Goal: Task Accomplishment & Management: Complete application form

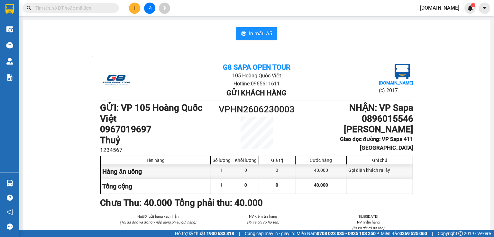
click at [135, 6] on icon "plus" at bounding box center [134, 8] width 5 height 5
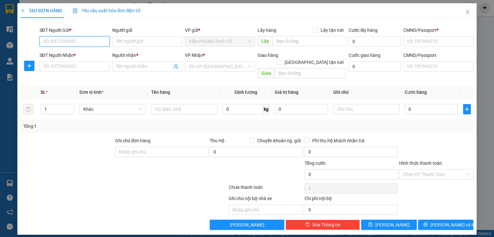
click at [66, 40] on input "SĐT Người Gửi *" at bounding box center [75, 41] width 70 height 10
paste input "0935138008"
type input "0935138008"
click at [131, 42] on input "Người gửi" at bounding box center [147, 41] width 70 height 10
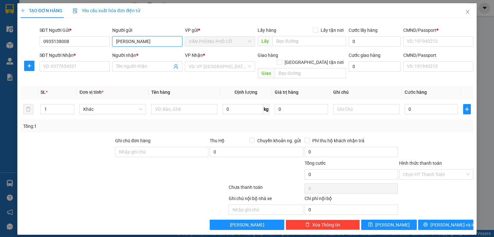
type input "[PERSON_NAME]"
click at [225, 39] on span "VĂN PHÒNG PHỐ CỔ" at bounding box center [220, 42] width 62 height 10
click at [305, 42] on input "text" at bounding box center [309, 41] width 74 height 10
click at [239, 45] on span "VĂN PHÒNG PHỐ CỔ" at bounding box center [220, 42] width 62 height 10
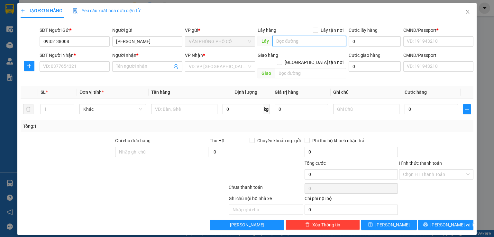
click at [239, 45] on span "VĂN PHÒNG PHỐ CỔ" at bounding box center [220, 42] width 62 height 10
click at [217, 41] on span "VĂN PHÒNG PHỐ CỔ" at bounding box center [220, 42] width 62 height 10
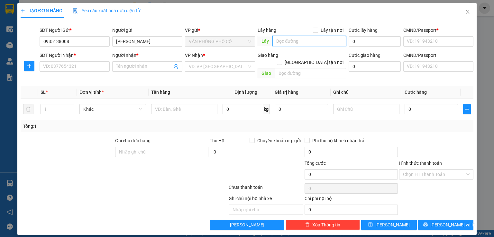
click at [217, 41] on span "VĂN PHÒNG PHỐ CỔ" at bounding box center [220, 42] width 62 height 10
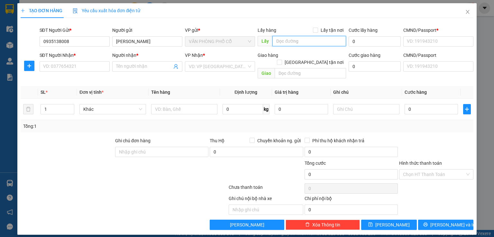
click at [217, 41] on span "VĂN PHÒNG PHỐ CỔ" at bounding box center [220, 42] width 62 height 10
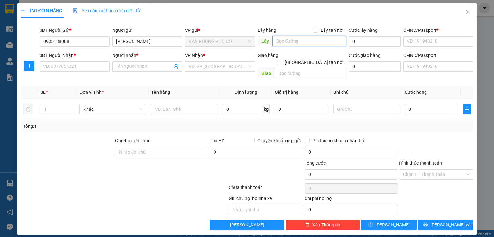
click at [217, 41] on span "VĂN PHÒNG PHỐ CỔ" at bounding box center [220, 42] width 62 height 10
click at [284, 43] on input "text" at bounding box center [309, 41] width 74 height 10
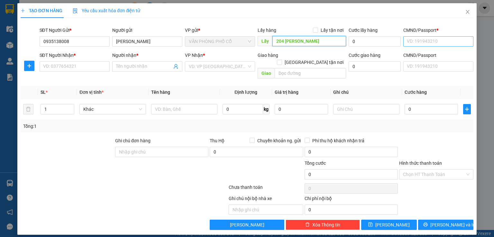
type input "204 [PERSON_NAME]"
click at [424, 42] on input "CMND/Passport *" at bounding box center [438, 41] width 70 height 10
drag, startPoint x: 436, startPoint y: 43, endPoint x: 365, endPoint y: 46, distance: 70.8
click at [342, 43] on div "SĐT Người Gửi * 0935138008 Người gửi [PERSON_NAME] VP gửi * VĂN PHÒNG PHỐ CỔ Lấ…" at bounding box center [256, 38] width 437 height 23
type input "123456789"
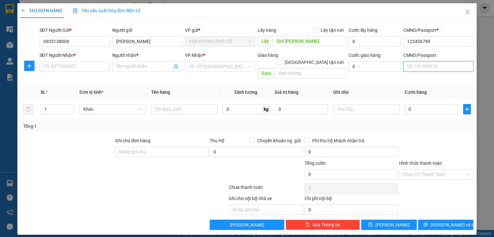
click at [418, 67] on input "CMND/Passport" at bounding box center [438, 66] width 70 height 10
paste input "123456789"
type input "123456789"
click at [77, 72] on div "SĐT Người Nhận * VD: 0377654321" at bounding box center [75, 63] width 70 height 23
drag, startPoint x: 72, startPoint y: 41, endPoint x: 4, endPoint y: 43, distance: 68.2
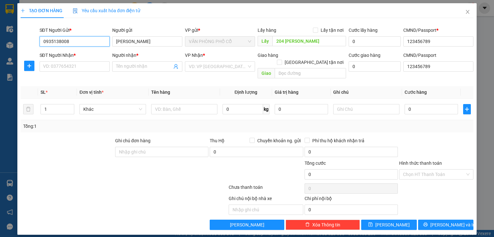
click at [5, 43] on div "TẠO ĐƠN HÀNG Yêu cầu xuất hóa đơn điện tử Transit Pickup Surcharge Ids Transit …" at bounding box center [247, 118] width 494 height 237
click at [60, 67] on input "SĐT Người Nhận *" at bounding box center [75, 66] width 70 height 10
paste input "0935138008"
type input "0935138008"
drag, startPoint x: 130, startPoint y: 72, endPoint x: 129, endPoint y: 66, distance: 6.8
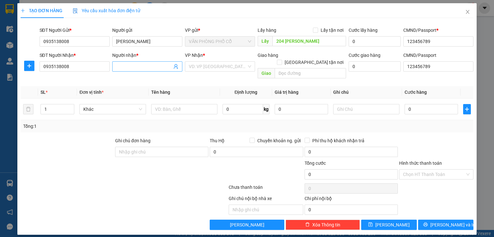
click at [129, 71] on div "Người nhận * Tên người nhận" at bounding box center [147, 63] width 70 height 23
click at [129, 66] on input "Người nhận *" at bounding box center [144, 66] width 56 height 7
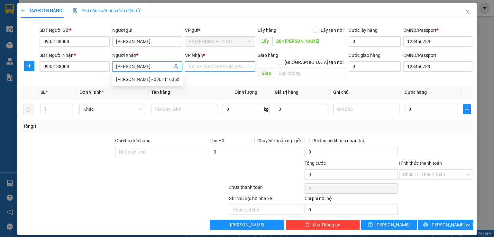
type input "[PERSON_NAME]"
click at [205, 65] on input "search" at bounding box center [218, 67] width 58 height 10
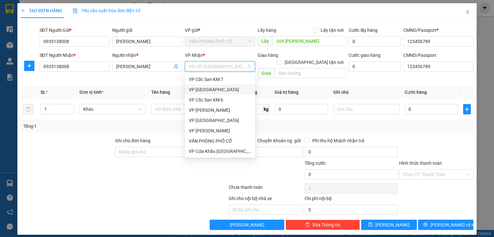
scroll to position [64, 0]
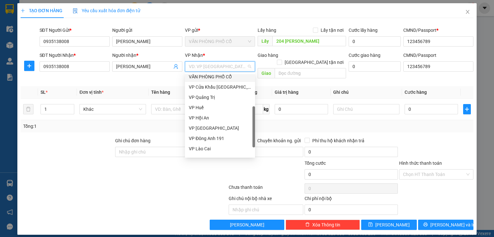
click at [218, 79] on div "VĂN PHÒNG PHỐ CỔ" at bounding box center [220, 76] width 62 height 7
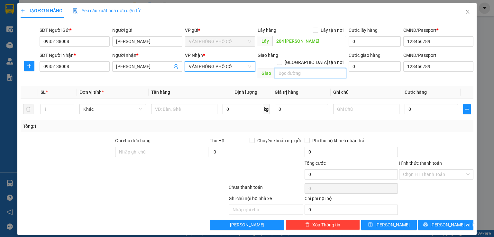
click at [300, 68] on input "text" at bounding box center [310, 73] width 71 height 10
type input "1 [PERSON_NAME]"
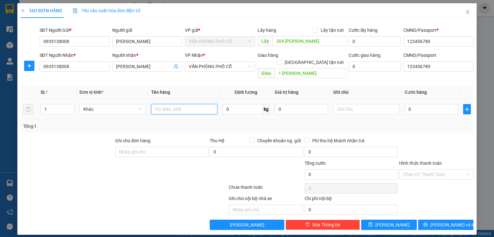
click at [180, 104] on input "text" at bounding box center [184, 109] width 66 height 10
type input "1 Thùng"
click at [409, 104] on input "0" at bounding box center [430, 109] width 53 height 10
type input "1"
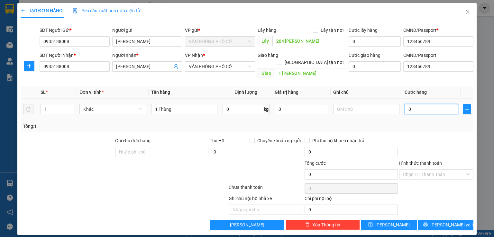
type input "1"
type input "10"
type input "100"
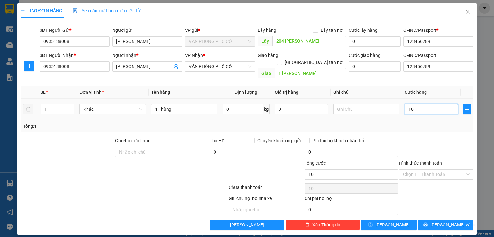
type input "100"
type input "1.000"
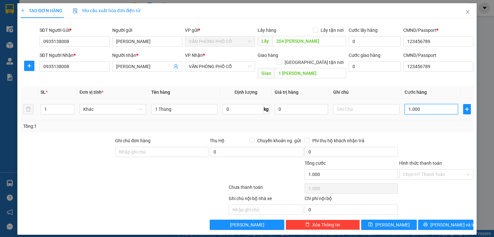
type input "10.000"
type input "100.000"
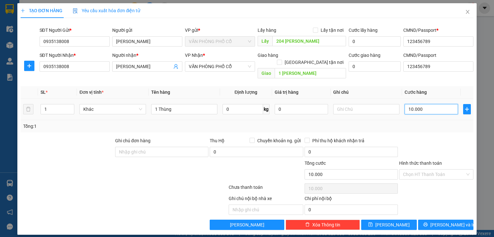
type input "100.000"
click at [419, 170] on input "Hình thức thanh toán" at bounding box center [434, 175] width 62 height 10
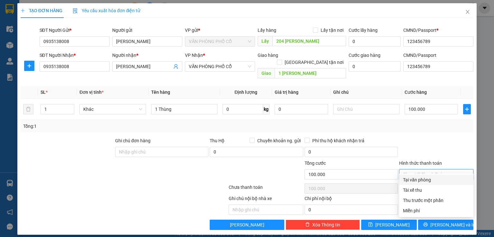
click at [421, 180] on div "Tại văn phòng" at bounding box center [436, 179] width 67 height 7
type input "0"
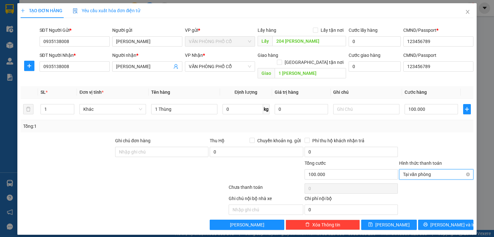
click at [431, 170] on span "Tại văn phòng" at bounding box center [436, 175] width 67 height 10
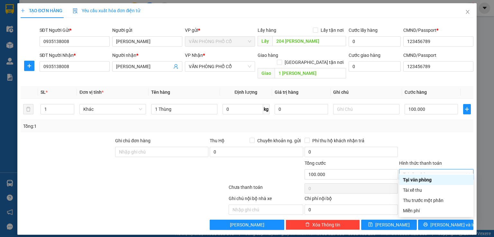
click at [423, 179] on div "Tại văn phòng" at bounding box center [436, 179] width 67 height 7
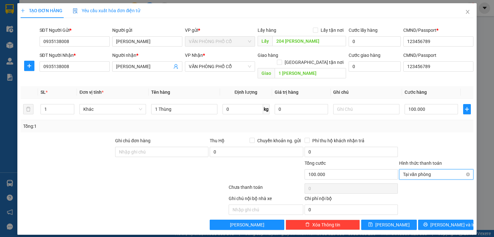
click at [424, 171] on span "Tại văn phòng" at bounding box center [436, 175] width 67 height 10
click at [431, 147] on div at bounding box center [436, 148] width 76 height 23
click at [421, 170] on span "Tại văn phòng" at bounding box center [436, 175] width 67 height 10
click at [439, 138] on div at bounding box center [436, 148] width 76 height 23
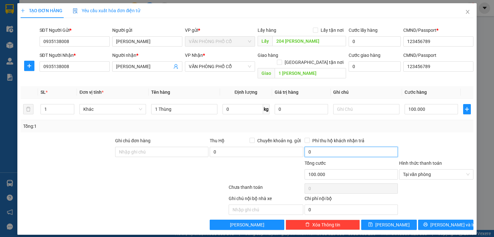
click at [339, 148] on input "0" at bounding box center [350, 152] width 93 height 10
click at [464, 14] on span "Close" at bounding box center [467, 12] width 18 height 18
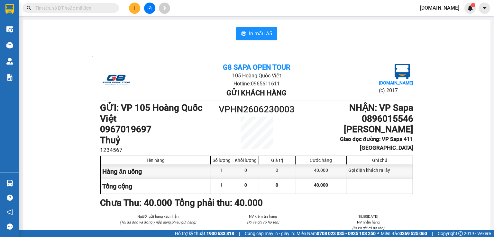
click at [131, 8] on button at bounding box center [134, 8] width 11 height 11
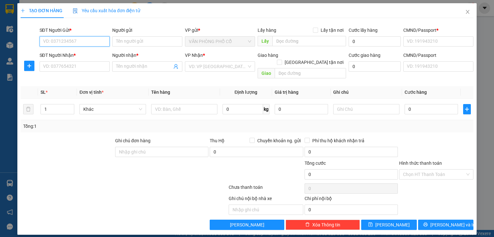
click at [76, 46] on input "SĐT Người Gửi *" at bounding box center [75, 41] width 70 height 10
paste input "0935138008"
type input "0935138008"
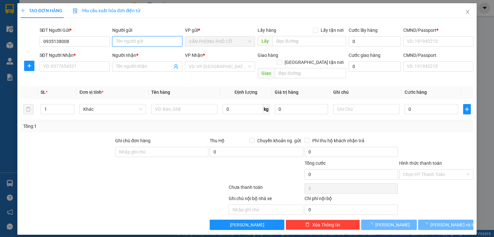
click at [149, 36] on input "Người gửi" at bounding box center [147, 41] width 70 height 10
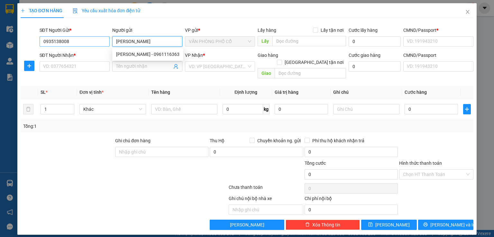
drag, startPoint x: 154, startPoint y: 40, endPoint x: 87, endPoint y: 40, distance: 66.2
click at [87, 40] on div "SĐT Người Gửi * 0935138008 Người gửi [PERSON_NAME] VP gửi * VĂN PHÒNG PHỐ CỔ Lấ…" at bounding box center [256, 38] width 437 height 23
type input "[PERSON_NAME]"
click at [123, 63] on input "Người nhận *" at bounding box center [144, 66] width 56 height 7
paste input "[PERSON_NAME]"
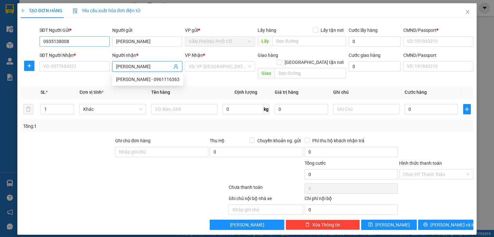
type input "[PERSON_NAME]"
drag, startPoint x: 78, startPoint y: 41, endPoint x: 23, endPoint y: 39, distance: 54.7
click at [23, 39] on div "SĐT Người Gửi * 0935138008 0935138008 Người gửi [PERSON_NAME] VP gửi * VĂN PHÒN…" at bounding box center [247, 38] width 454 height 23
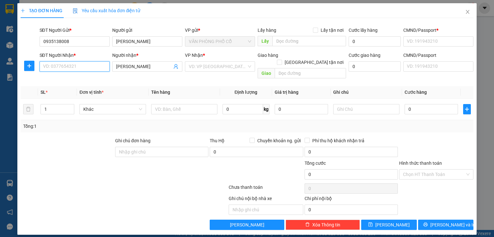
click at [53, 66] on input "SĐT Người Nhận *" at bounding box center [75, 66] width 70 height 10
paste input "0935138008"
type input "0935138008"
click at [291, 44] on input "text" at bounding box center [309, 41] width 74 height 10
type input "204 [PERSON_NAME]"
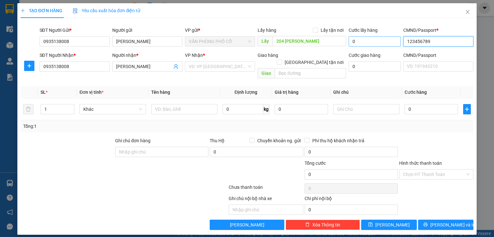
drag, startPoint x: 431, startPoint y: 39, endPoint x: 352, endPoint y: 42, distance: 79.2
click at [352, 42] on div "SĐT Người Gửi * 0935138008 Người gửi [PERSON_NAME] VP gửi * VĂN PHÒNG PHỐ CỔ Lấ…" at bounding box center [256, 38] width 437 height 23
type input "123456789"
click at [419, 69] on input "CMND/Passport" at bounding box center [438, 66] width 70 height 10
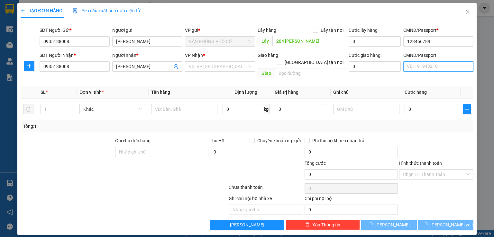
paste input "123456789"
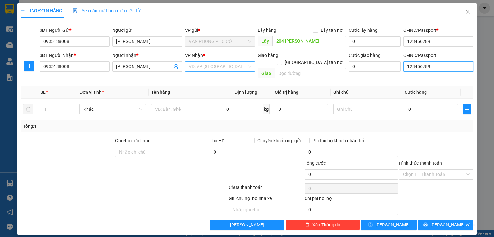
type input "123456789"
click at [228, 68] on input "search" at bounding box center [218, 67] width 58 height 10
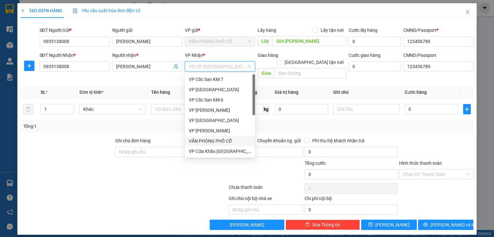
click at [221, 140] on div "VĂN PHÒNG PHỐ CỔ" at bounding box center [220, 141] width 62 height 7
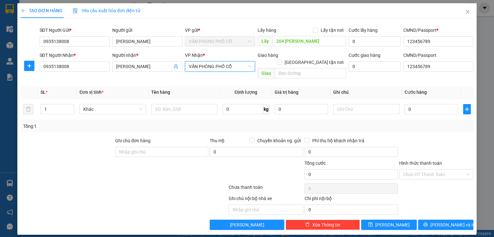
click at [304, 61] on div "Giao hàng [GEOGRAPHIC_DATA] tận nơi" at bounding box center [302, 60] width 88 height 17
click at [304, 68] on input "text" at bounding box center [310, 73] width 71 height 10
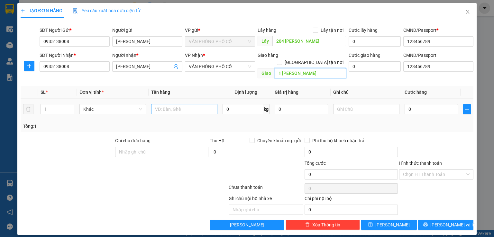
type input "1 [PERSON_NAME]"
click at [172, 104] on input "text" at bounding box center [184, 109] width 66 height 10
type input "1 thùng"
click at [413, 104] on input "0" at bounding box center [430, 109] width 53 height 10
type input "1"
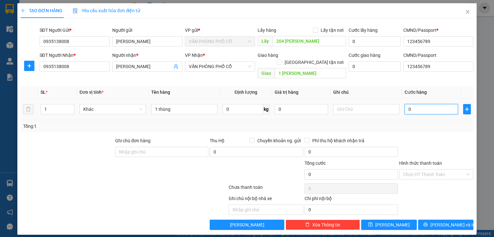
type input "1"
type input "10"
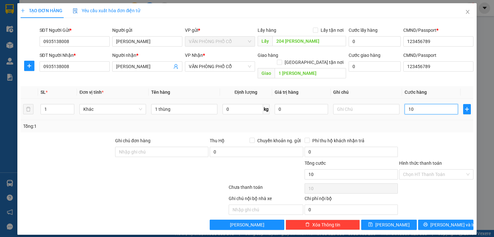
type input "100"
type input "1.000"
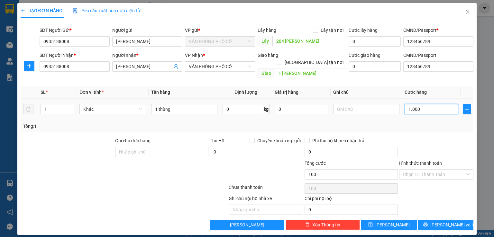
type input "1.000"
type input "10.000"
type input "100.000"
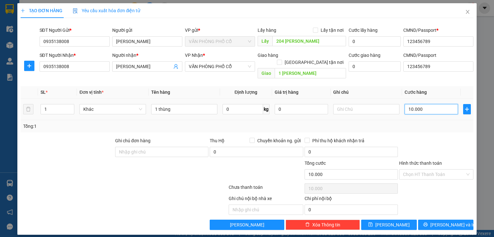
type input "100.000"
click at [405, 137] on div at bounding box center [436, 148] width 76 height 23
click at [441, 222] on span "[PERSON_NAME] và In" at bounding box center [452, 225] width 45 height 7
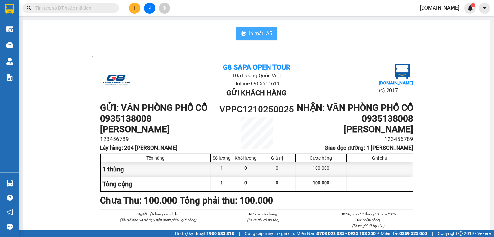
click at [265, 35] on span "In mẫu A5" at bounding box center [260, 34] width 23 height 8
